Goal: Information Seeking & Learning: Learn about a topic

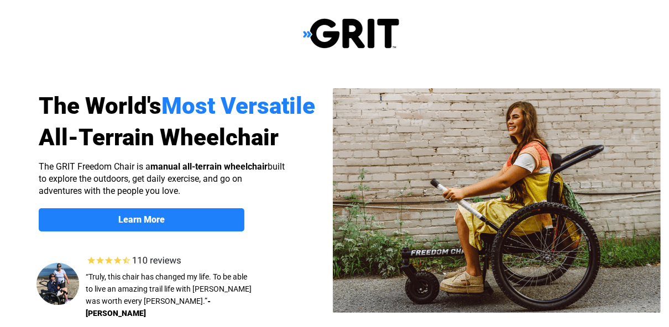
select select "US"
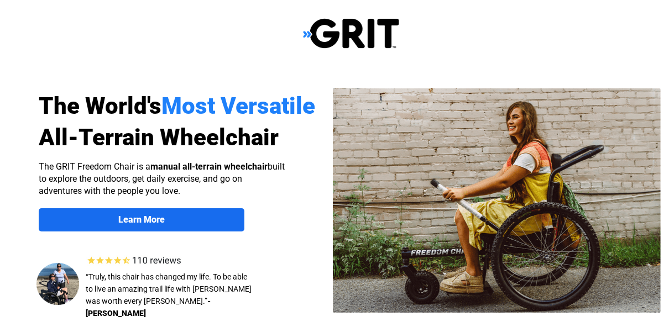
click at [140, 220] on strong "Learn More" at bounding box center [141, 220] width 46 height 11
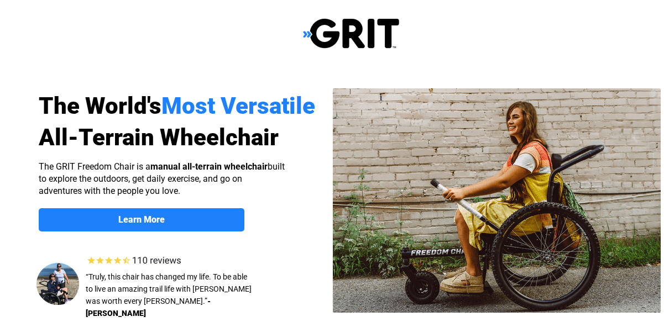
scroll to position [857, 11]
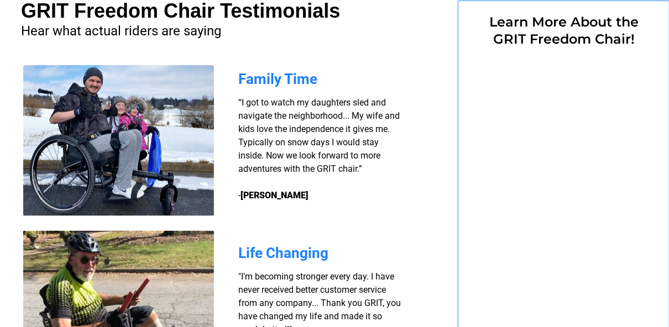
select select "US"
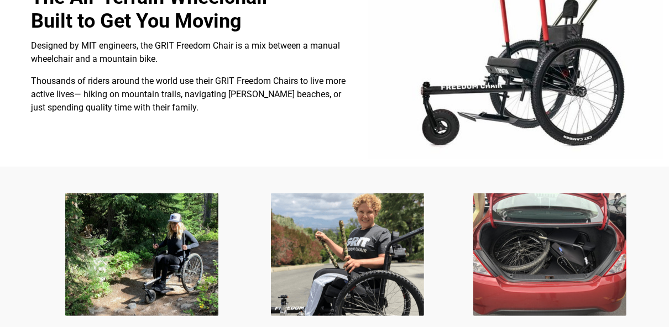
scroll to position [535, 11]
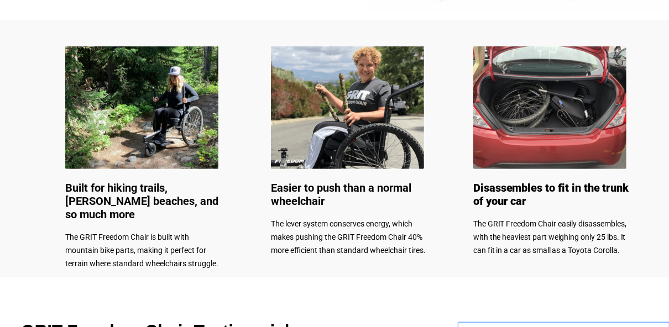
click at [172, 133] on img at bounding box center [141, 107] width 153 height 123
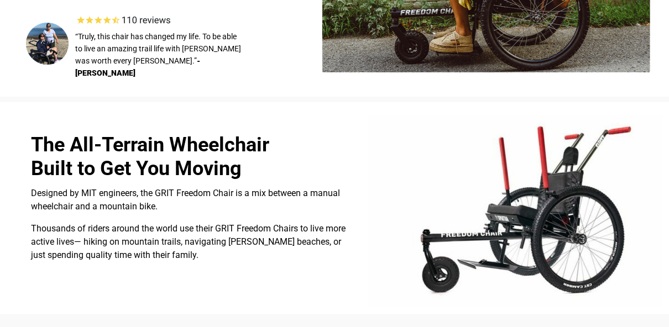
scroll to position [93, 11]
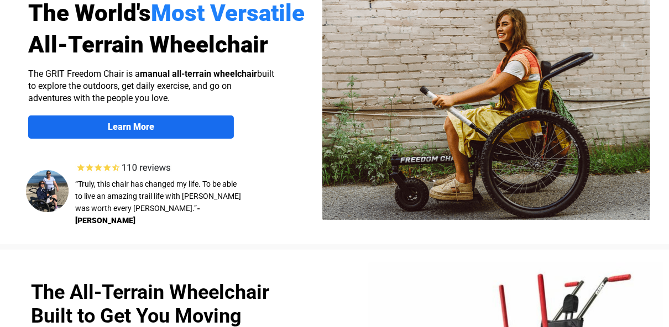
click at [134, 126] on strong "Learn More" at bounding box center [131, 127] width 46 height 11
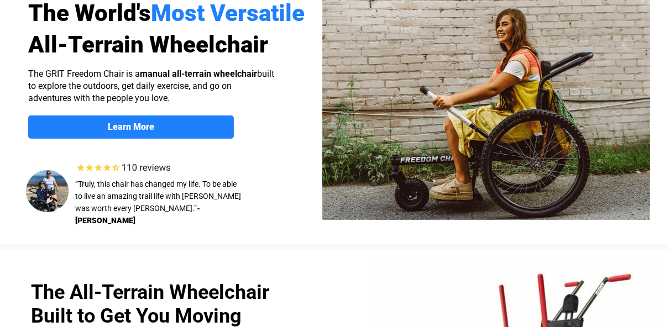
scroll to position [0, 11]
